Goal: Consume media (video, audio): Consume media (video, audio)

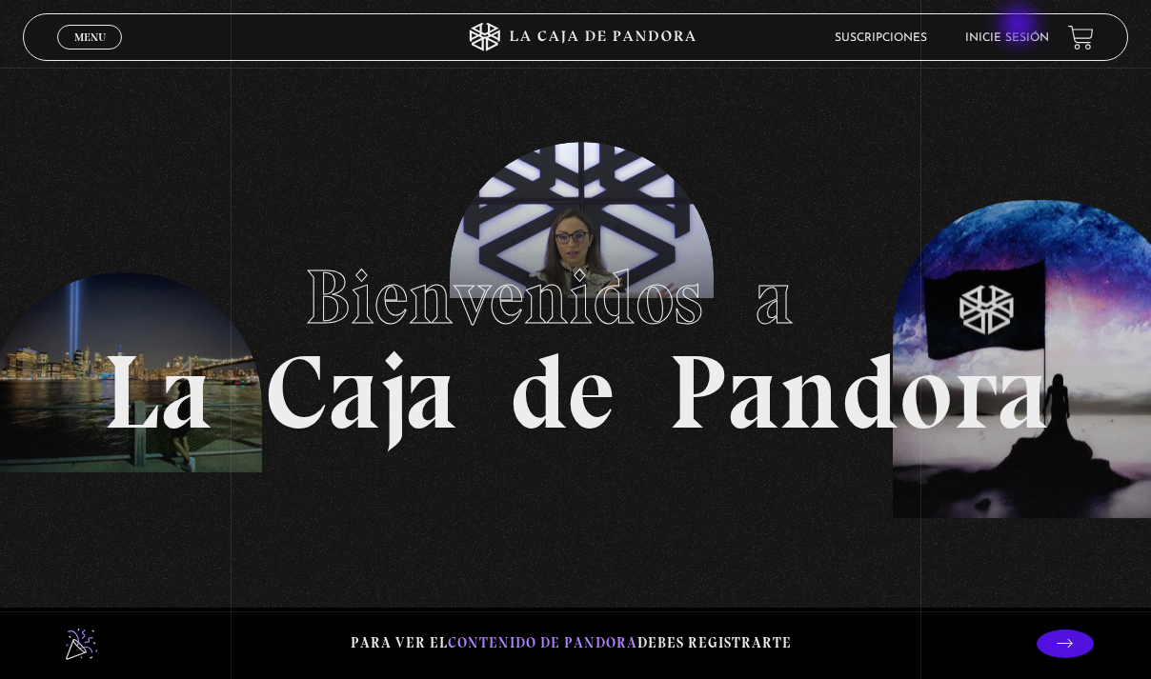
click at [1020, 27] on li "Inicie sesión" at bounding box center [1007, 38] width 84 height 30
click at [1016, 33] on link "Inicie sesión" at bounding box center [1007, 37] width 84 height 11
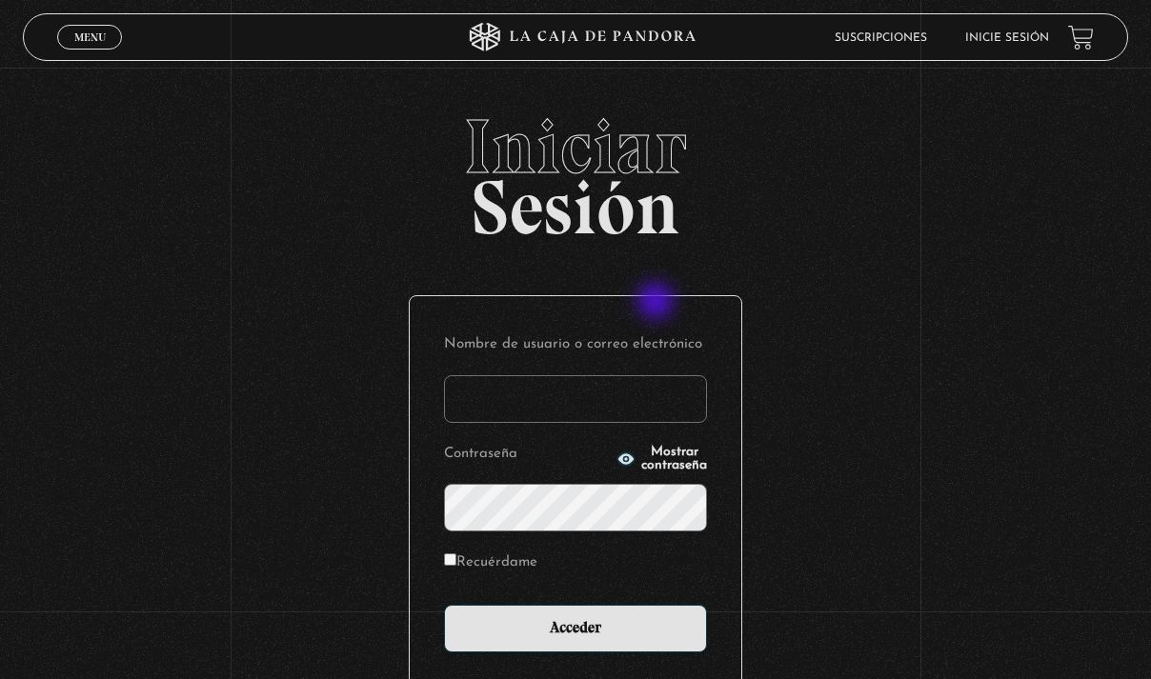
type input "[EMAIL_ADDRESS][DOMAIN_NAME]"
click at [582, 627] on input "Acceder" at bounding box center [575, 629] width 263 height 48
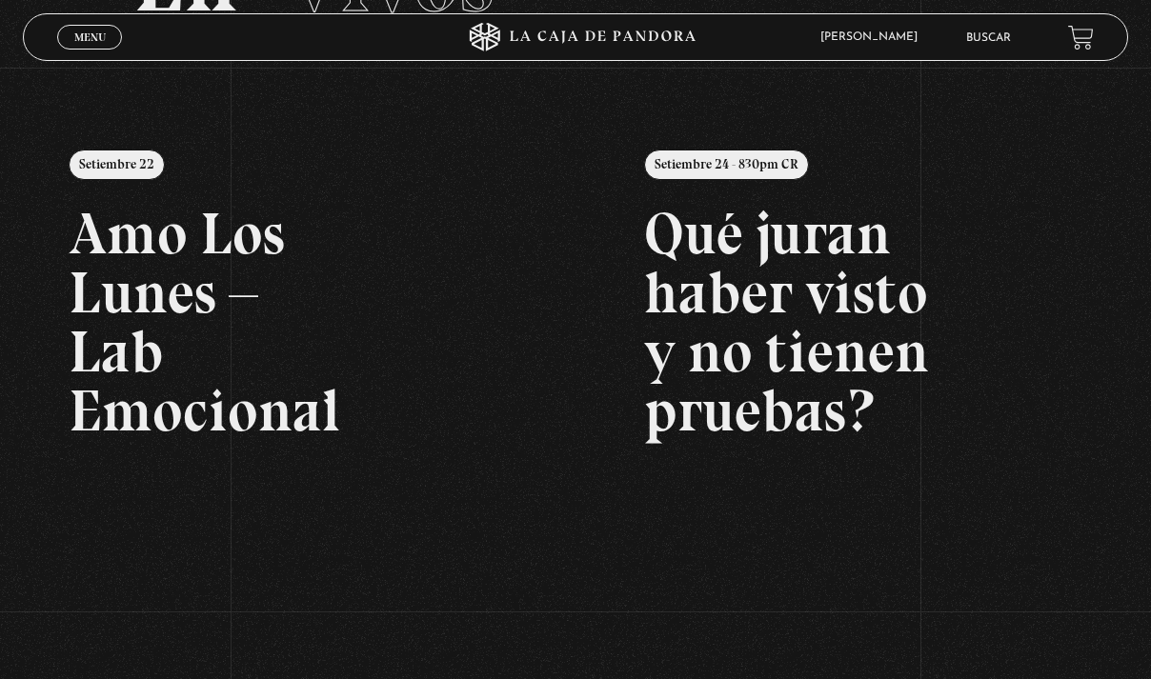
scroll to position [208, 0]
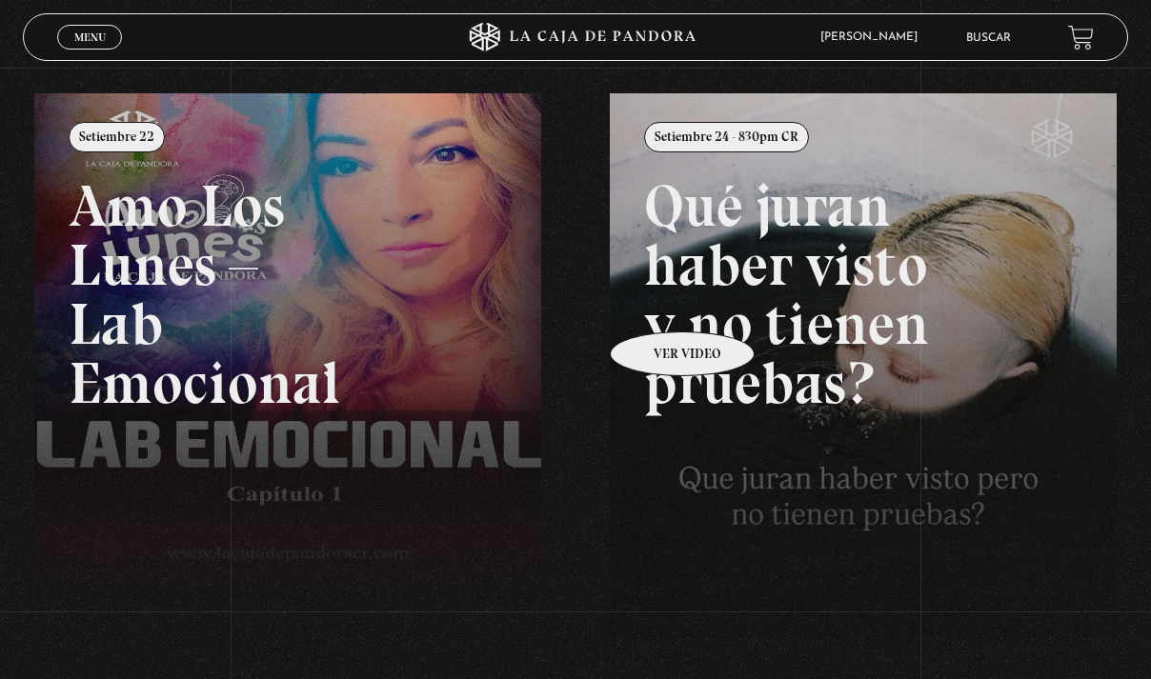
click at [868, 32] on span "[PERSON_NAME]" at bounding box center [874, 36] width 126 height 11
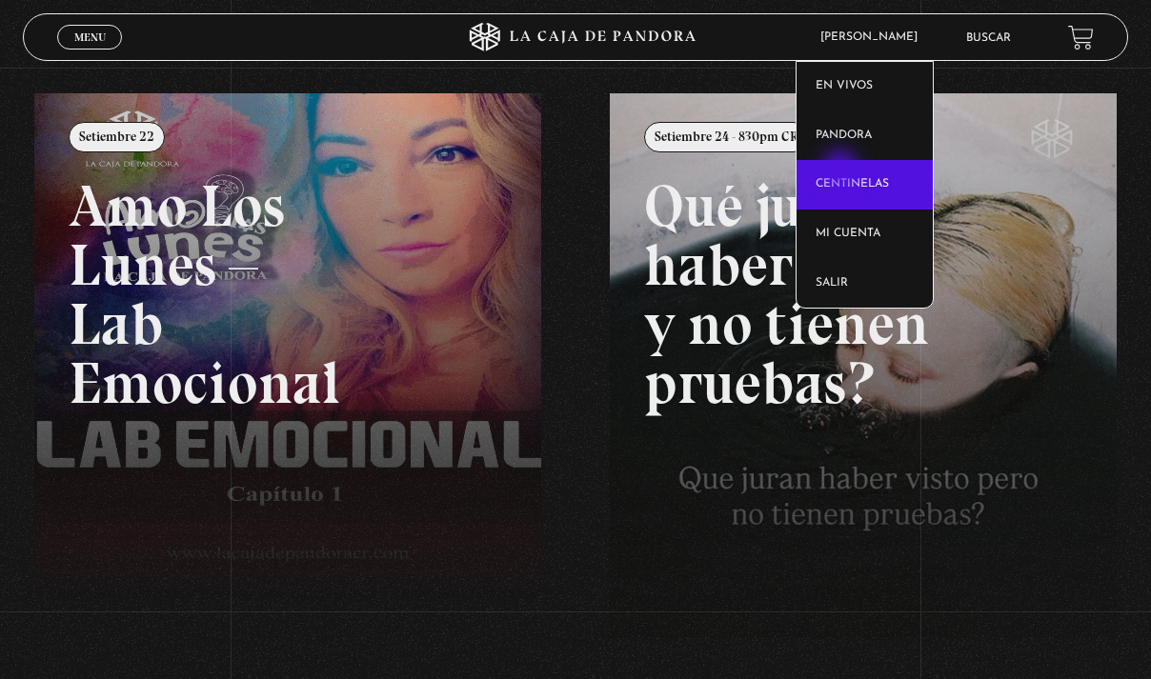
click at [842, 171] on link "Centinelas" at bounding box center [864, 185] width 136 height 50
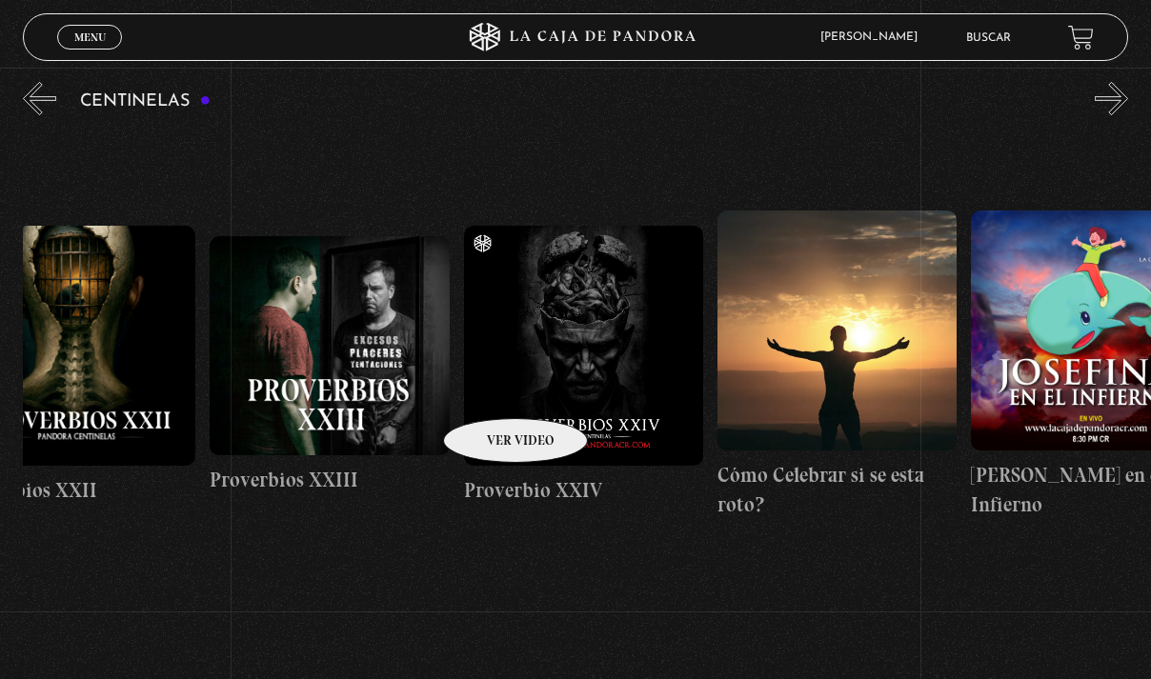
scroll to position [0, 6170]
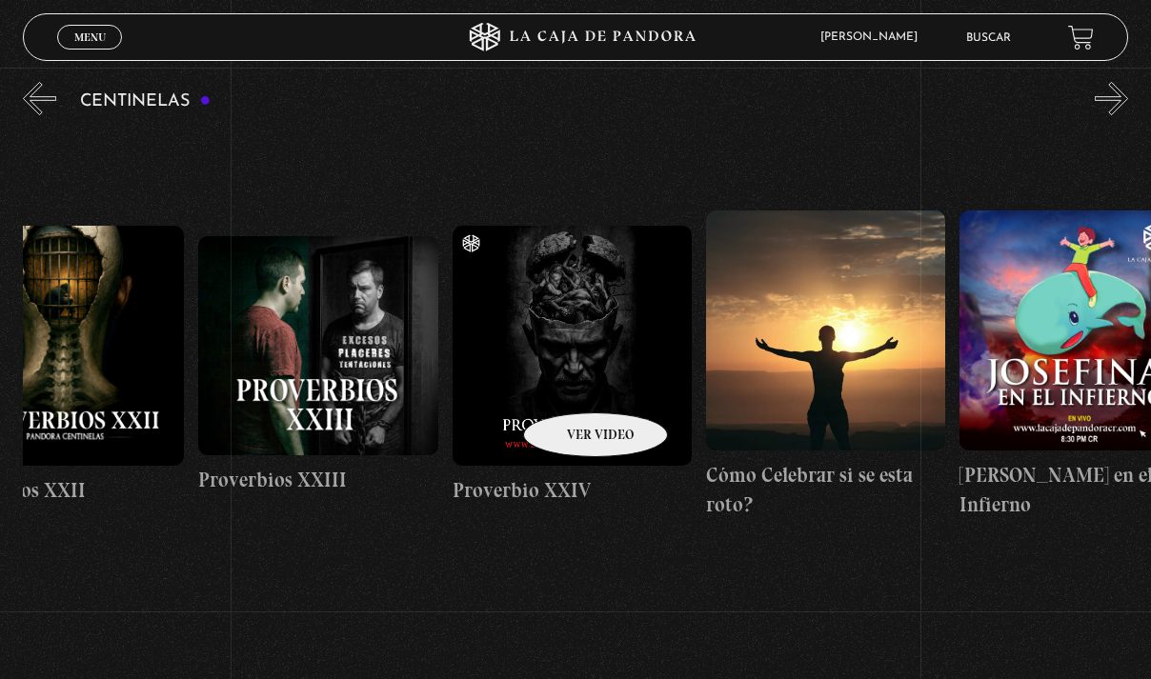
click at [571, 384] on figure at bounding box center [572, 345] width 239 height 239
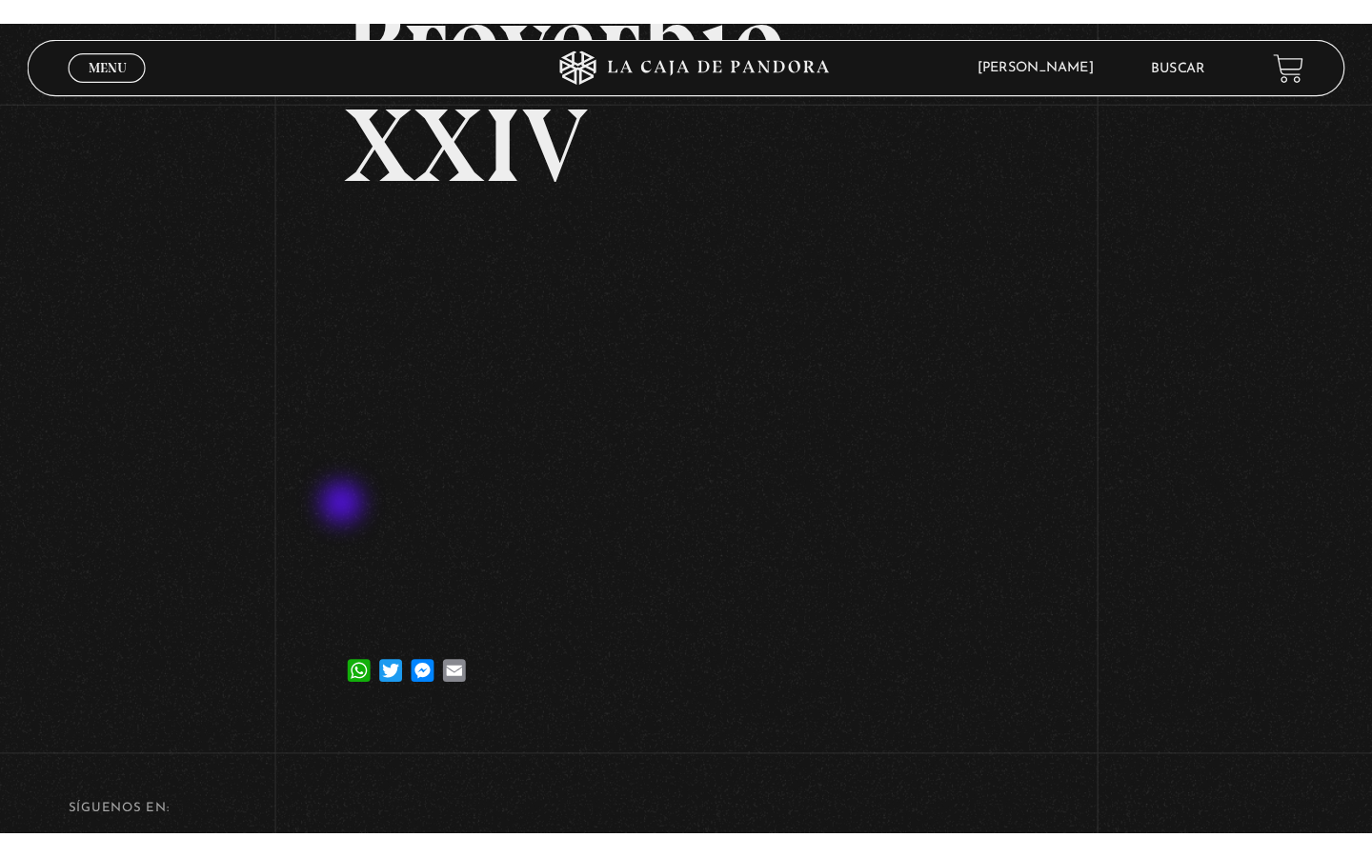
scroll to position [204, 0]
